Goal: Task Accomplishment & Management: Manage account settings

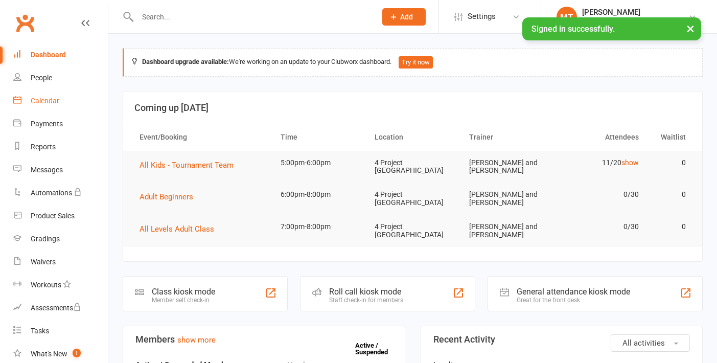
click at [48, 94] on link "Calendar" at bounding box center [60, 100] width 95 height 23
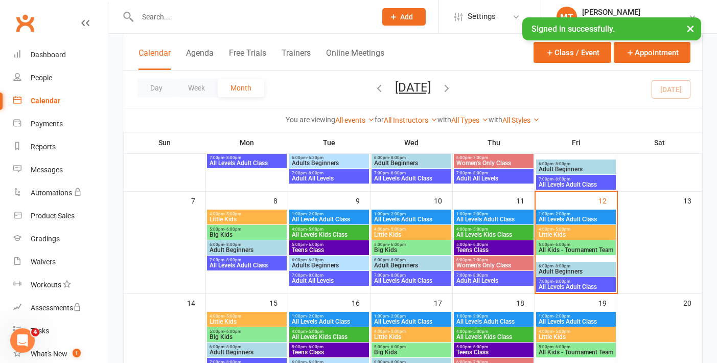
scroll to position [132, 0]
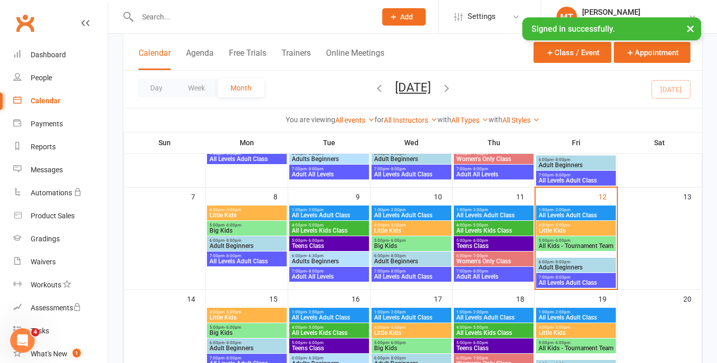
click at [553, 249] on span "All Kids - Tournament Team" at bounding box center [576, 246] width 76 height 6
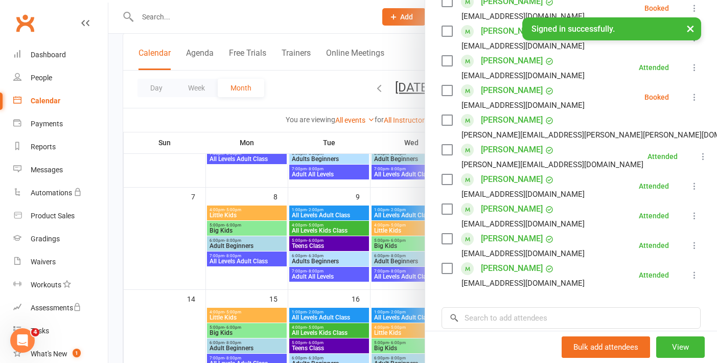
scroll to position [238, 0]
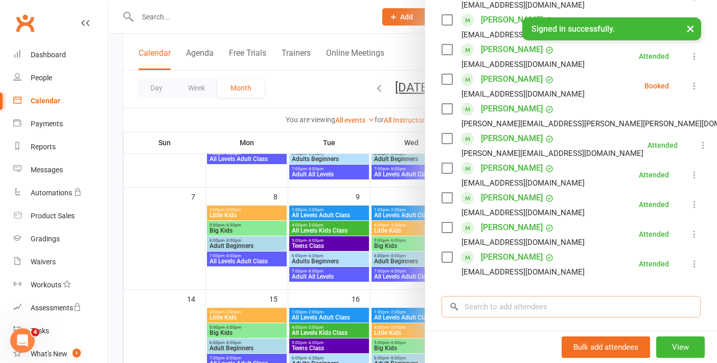
click at [481, 316] on input "search" at bounding box center [570, 306] width 259 height 21
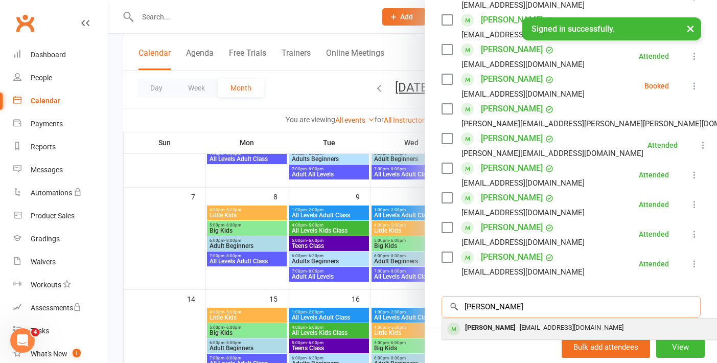
type input "[PERSON_NAME]"
click at [493, 338] on div "[PERSON_NAME] [EMAIL_ADDRESS][DOMAIN_NAME]" at bounding box center [595, 328] width 306 height 21
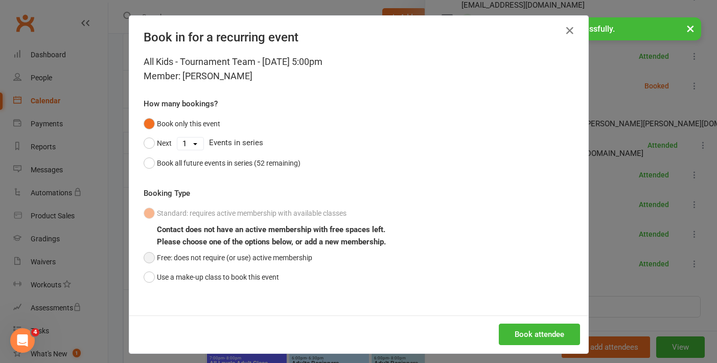
click at [150, 257] on button "Free: does not require (or use) active membership" at bounding box center [228, 257] width 169 height 19
click at [533, 344] on button "Book attendee" at bounding box center [539, 333] width 81 height 21
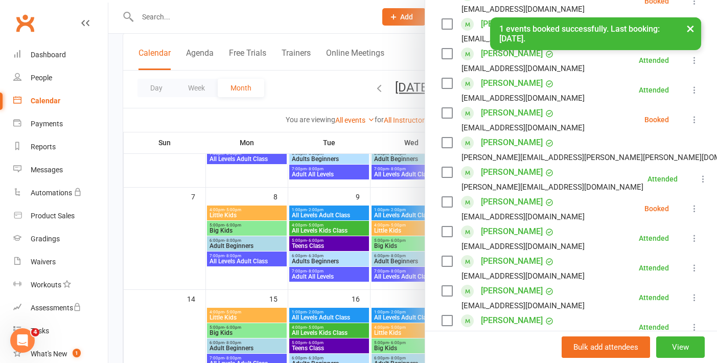
scroll to position [209, 0]
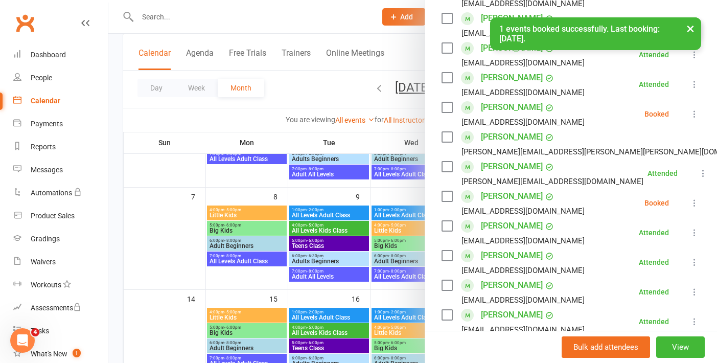
click at [357, 289] on div at bounding box center [412, 181] width 608 height 363
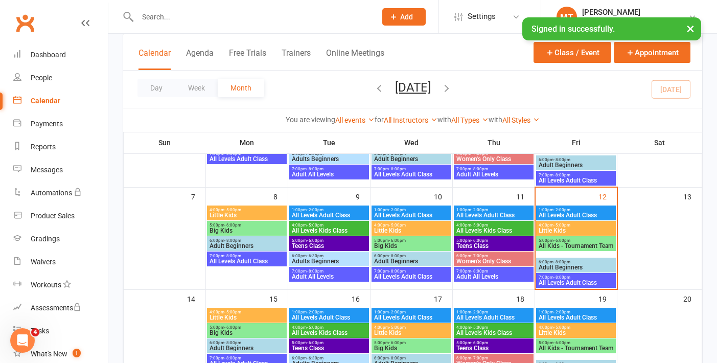
click at [504, 246] on span "Teens Class" at bounding box center [494, 246] width 76 height 6
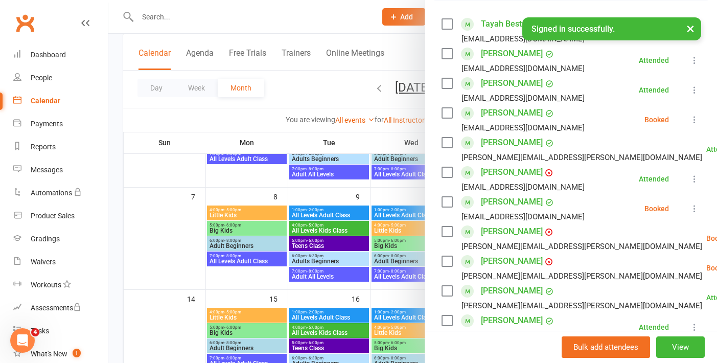
scroll to position [176, 0]
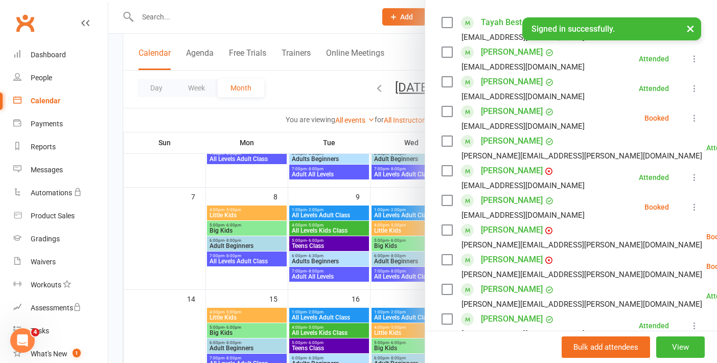
click at [693, 207] on icon at bounding box center [694, 207] width 10 height 10
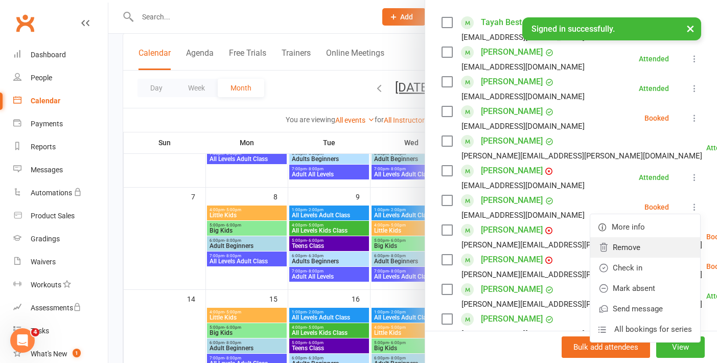
click at [639, 247] on link "Remove" at bounding box center [645, 247] width 110 height 20
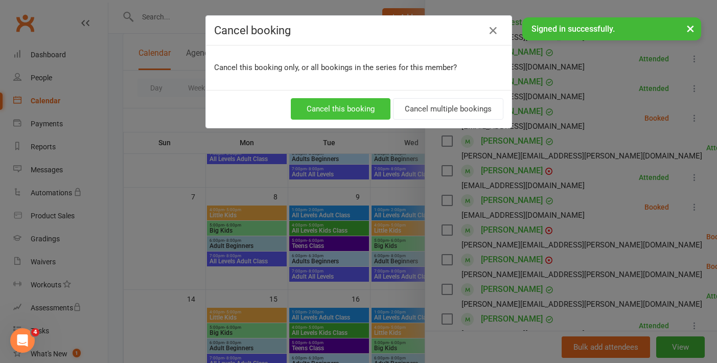
click at [309, 110] on button "Cancel this booking" at bounding box center [341, 108] width 100 height 21
